Goal: Information Seeking & Learning: Check status

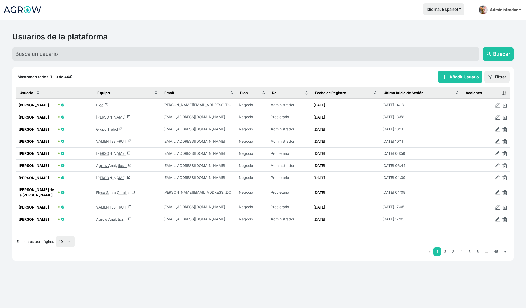
click at [108, 165] on link "Agrow Analytics II launch" at bounding box center [113, 165] width 35 height 4
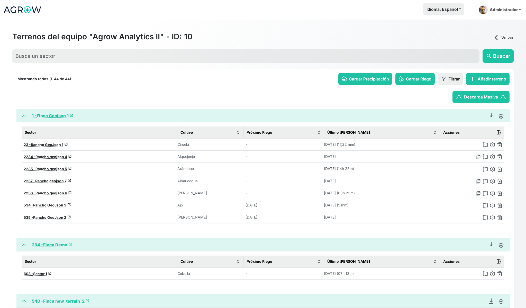
click at [55, 115] on link "1 - Finca Geojson 1 launch" at bounding box center [52, 115] width 41 height 5
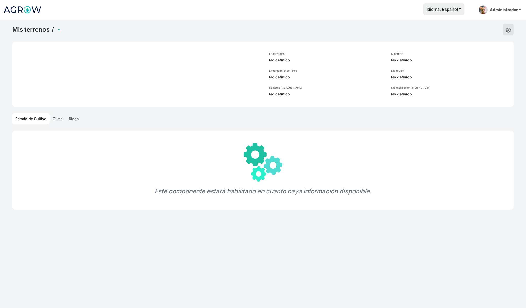
select select "1"
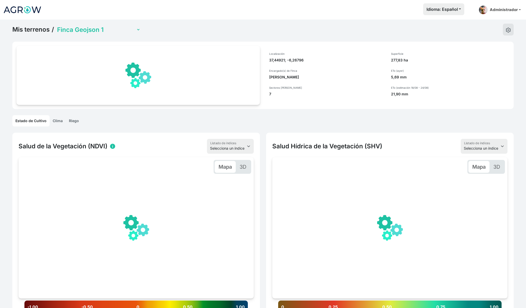
click at [76, 119] on link "Riego" at bounding box center [74, 120] width 16 height 11
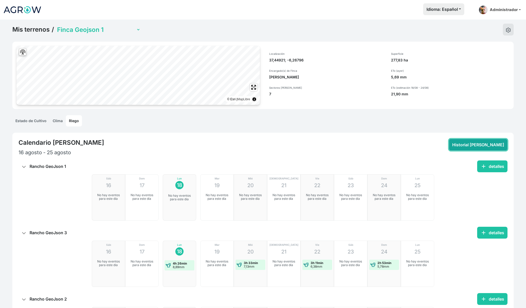
click at [485, 141] on button "Historial [PERSON_NAME]" at bounding box center [478, 145] width 59 height 12
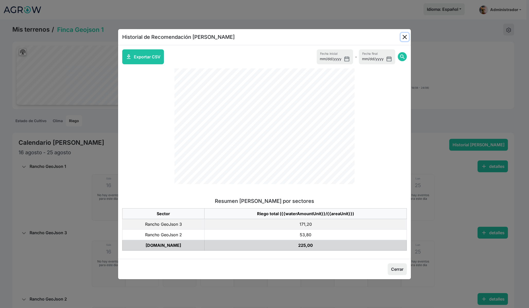
click at [404, 37] on button "Close" at bounding box center [404, 37] width 8 height 8
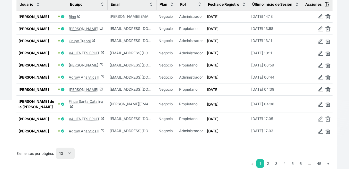
scroll to position [95, 0]
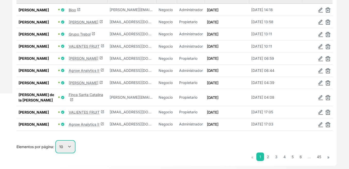
click at [68, 152] on select "10 25 50 100" at bounding box center [65, 147] width 19 height 12
select select "25"
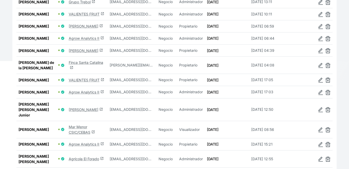
scroll to position [177, 0]
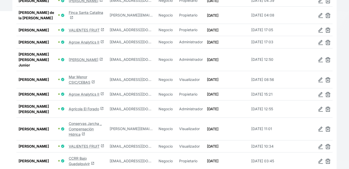
click at [76, 84] on link "Mar Menor CSIC/CEBAS launch" at bounding box center [82, 80] width 26 height 10
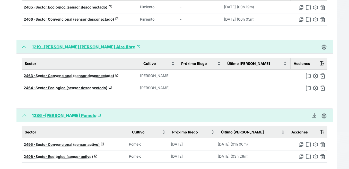
scroll to position [245, 0]
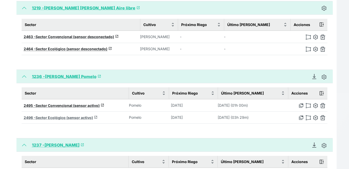
click at [76, 118] on span "Sector Ecológico (sensor activo)" at bounding box center [63, 117] width 57 height 4
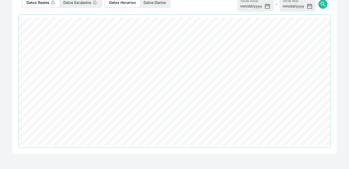
scroll to position [245, 0]
select select "2496"
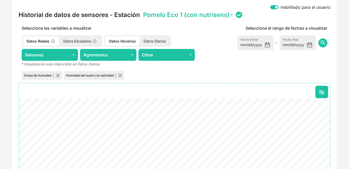
scroll to position [172, 0]
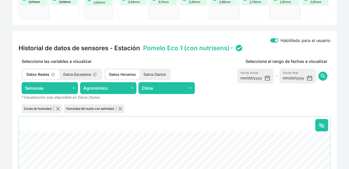
click at [74, 71] on p "Datos Escalados" at bounding box center [80, 74] width 42 height 10
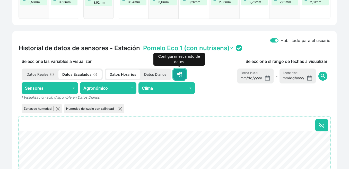
click at [179, 75] on icon at bounding box center [179, 75] width 1 height 1
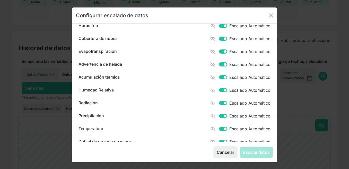
scroll to position [203, 0]
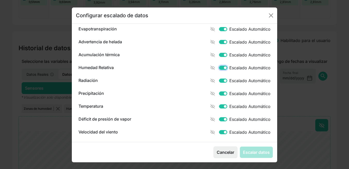
click at [221, 68] on input "Humedad Relativa" at bounding box center [223, 68] width 8 height 4
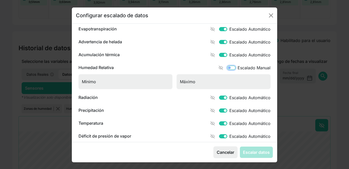
click at [227, 68] on input "Humedad Relativa" at bounding box center [231, 68] width 8 height 4
checkbox input "true"
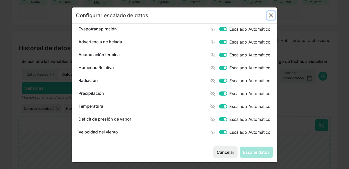
click at [267, 17] on button "button" at bounding box center [271, 15] width 8 height 8
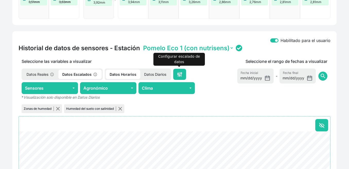
click at [230, 82] on div "Seleccione el rango de fechas a visualizar [DATE] Fecha inicial - [DATE] Fecha …" at bounding box center [264, 86] width 132 height 56
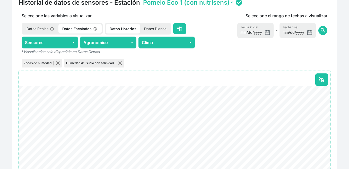
scroll to position [201, 0]
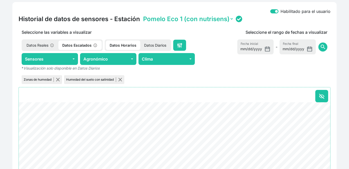
click at [57, 41] on p "Datos Reales" at bounding box center [41, 45] width 36 height 10
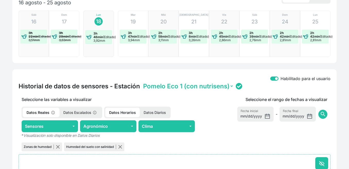
scroll to position [0, 0]
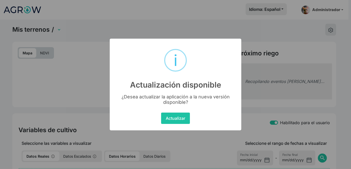
select select "2496"
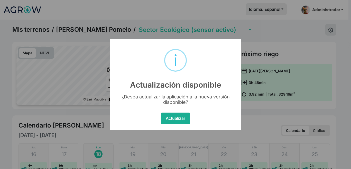
click at [174, 123] on button "Actualizar" at bounding box center [175, 117] width 29 height 11
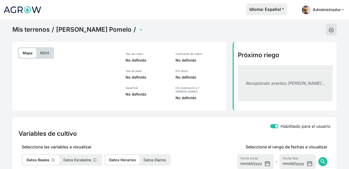
select select "2496"
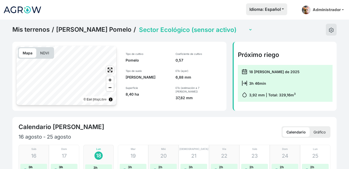
click at [85, 31] on link "[PERSON_NAME] Pomelo" at bounding box center [93, 30] width 75 height 8
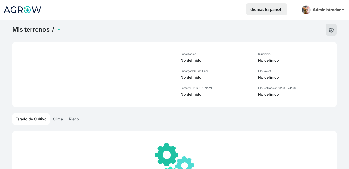
select select "1236"
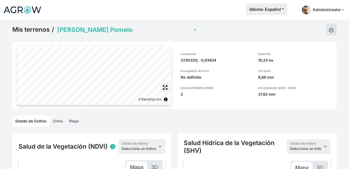
scroll to position [0, 15]
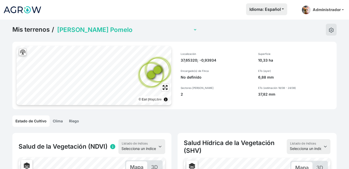
drag, startPoint x: 71, startPoint y: 120, endPoint x: 86, endPoint y: 119, distance: 15.7
click at [71, 120] on link "Riego" at bounding box center [74, 120] width 16 height 11
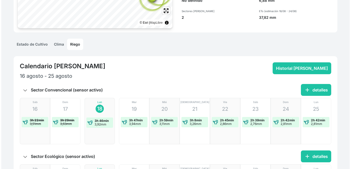
scroll to position [89, 0]
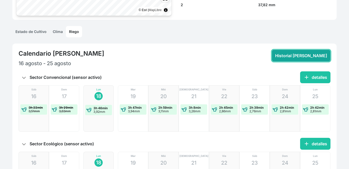
click at [290, 54] on button "Historial [PERSON_NAME]" at bounding box center [301, 56] width 59 height 12
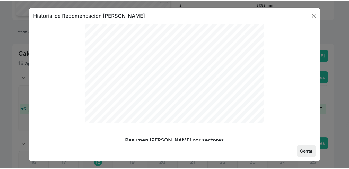
scroll to position [0, 0]
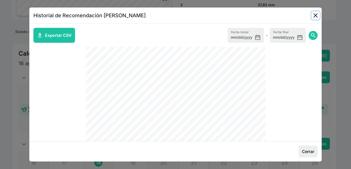
click at [315, 15] on button "Close" at bounding box center [316, 15] width 8 height 8
